Goal: Information Seeking & Learning: Find specific fact

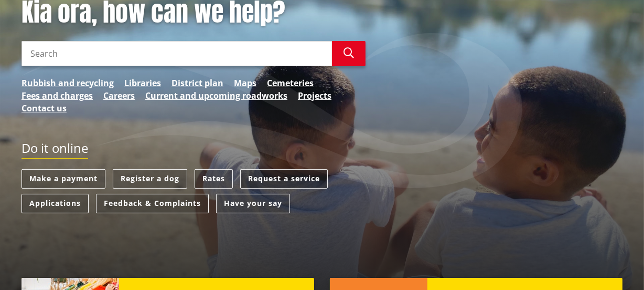
scroll to position [190, 0]
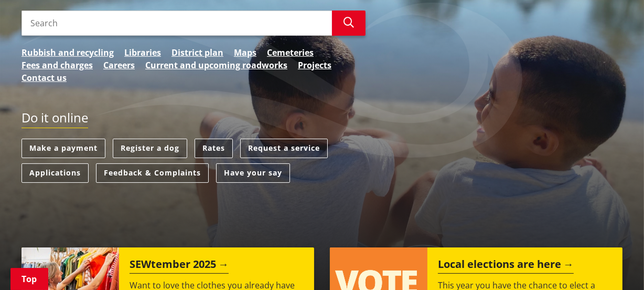
click at [211, 147] on link "Rates" at bounding box center [214, 147] width 38 height 19
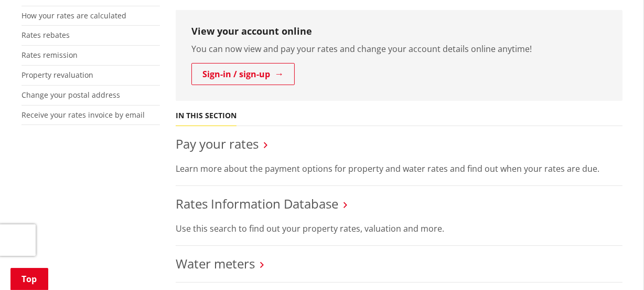
scroll to position [334, 0]
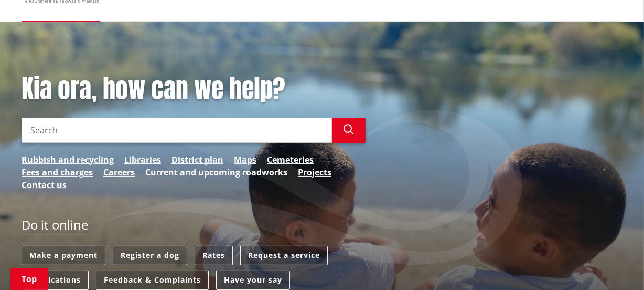
scroll to position [143, 0]
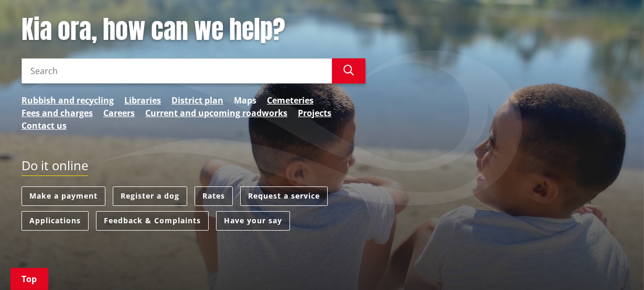
click at [245, 95] on link "Maps" at bounding box center [245, 100] width 23 height 13
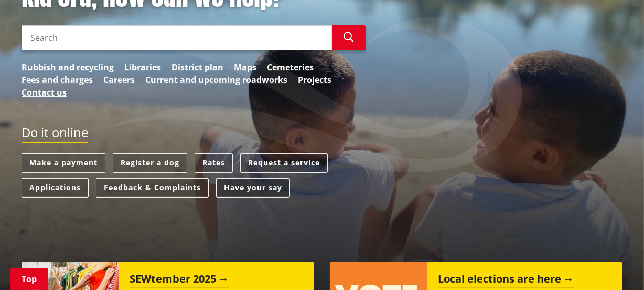
scroll to position [190, 0]
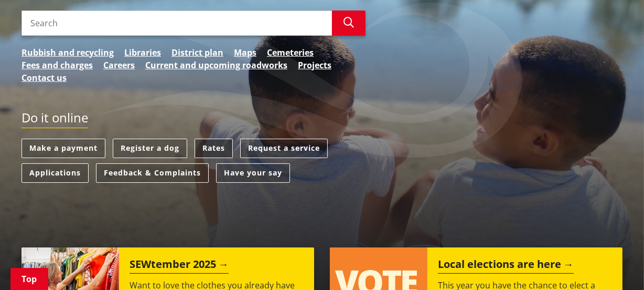
click at [213, 146] on link "Rates" at bounding box center [214, 147] width 38 height 19
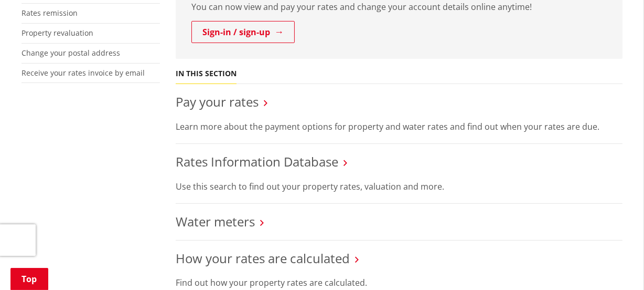
scroll to position [334, 0]
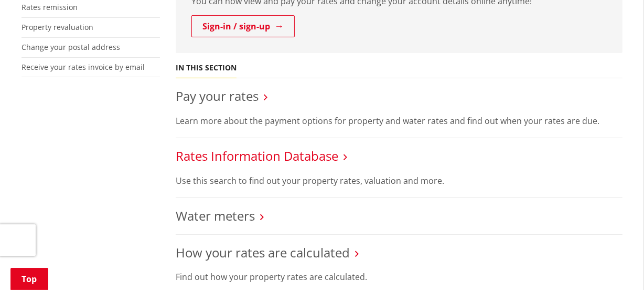
click at [237, 155] on link "Rates Information Database" at bounding box center [257, 155] width 163 height 17
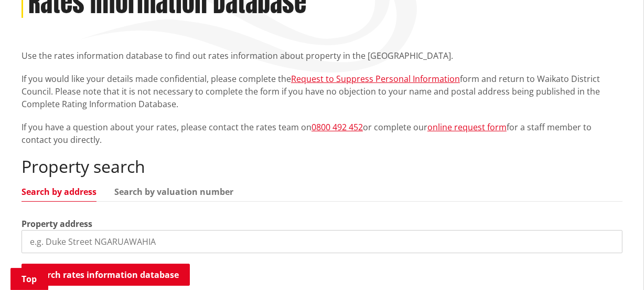
scroll to position [190, 0]
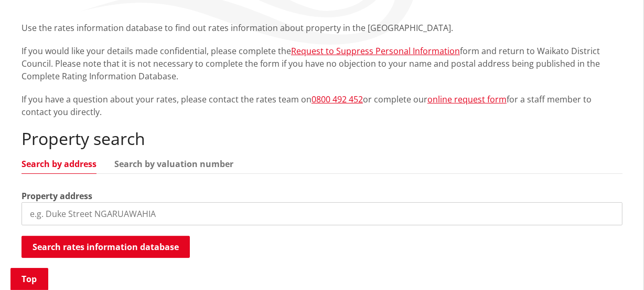
click at [77, 213] on input "search" at bounding box center [322, 213] width 601 height 23
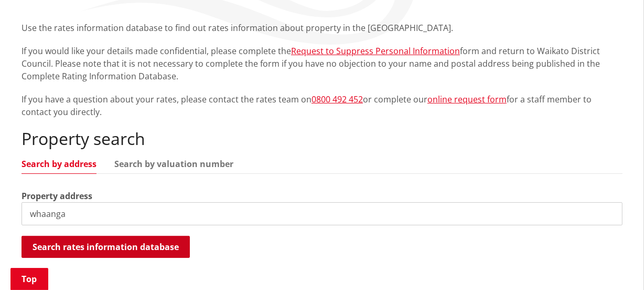
type input "whaanga"
click at [113, 246] on button "Search rates information database" at bounding box center [106, 247] width 168 height 22
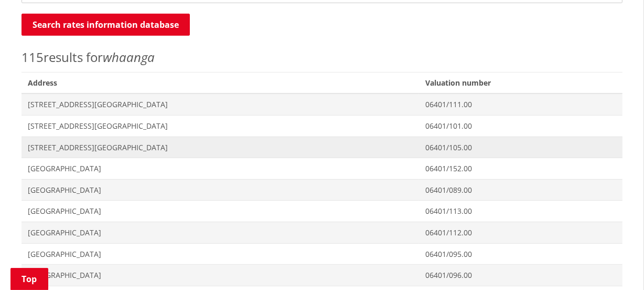
scroll to position [429, 0]
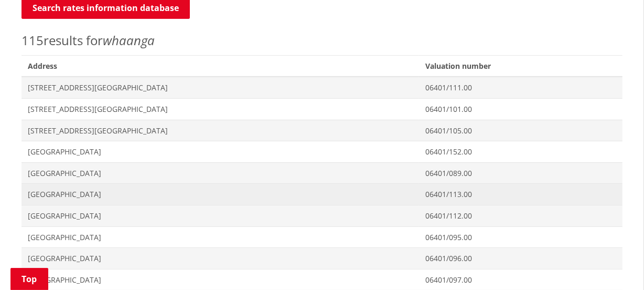
click at [97, 191] on span "[GEOGRAPHIC_DATA]" at bounding box center [220, 194] width 385 height 10
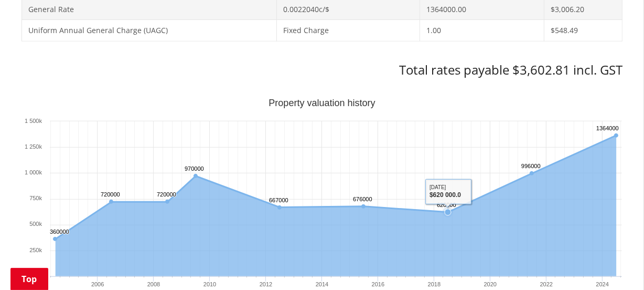
scroll to position [572, 0]
